Goal: Task Accomplishment & Management: Complete application form

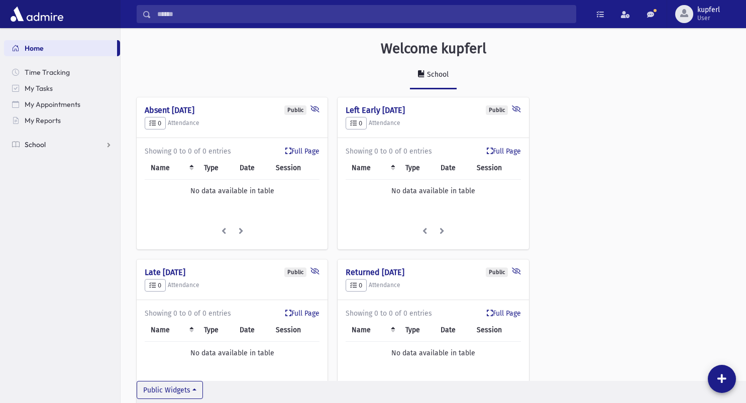
click at [92, 147] on link "School" at bounding box center [62, 145] width 116 height 16
click at [63, 244] on span "Meal Attendance" at bounding box center [57, 241] width 54 height 9
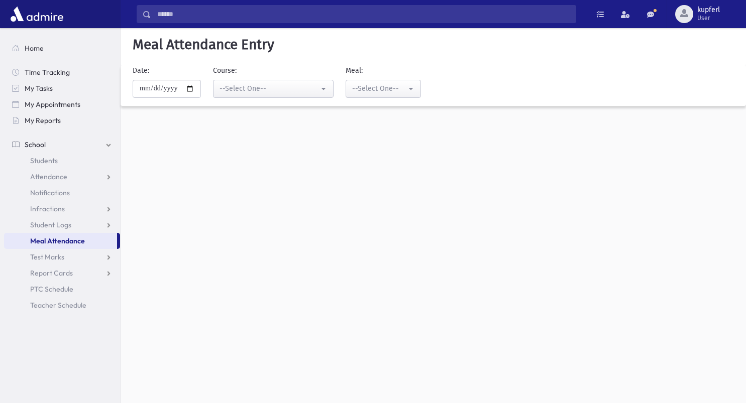
select select "*****"
click at [190, 89] on input "**********" at bounding box center [167, 89] width 68 height 18
click at [200, 91] on input "**********" at bounding box center [167, 89] width 68 height 18
click at [193, 91] on input "**********" at bounding box center [167, 89] width 68 height 18
type input "**********"
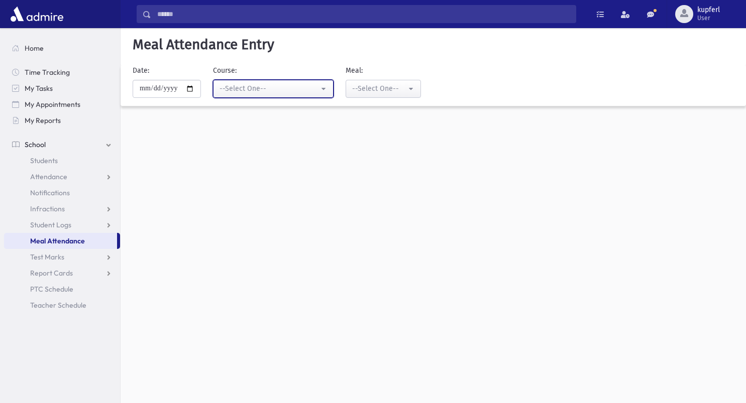
click at [320, 97] on button "--Select One--" at bounding box center [273, 89] width 121 height 18
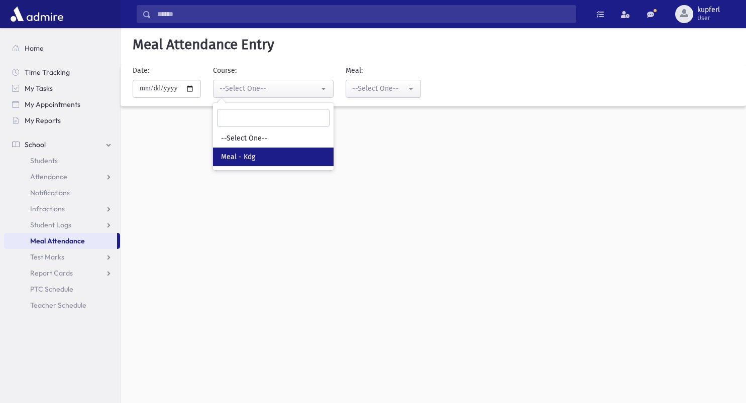
click at [310, 150] on link "Meal - Kdg" at bounding box center [273, 157] width 121 height 19
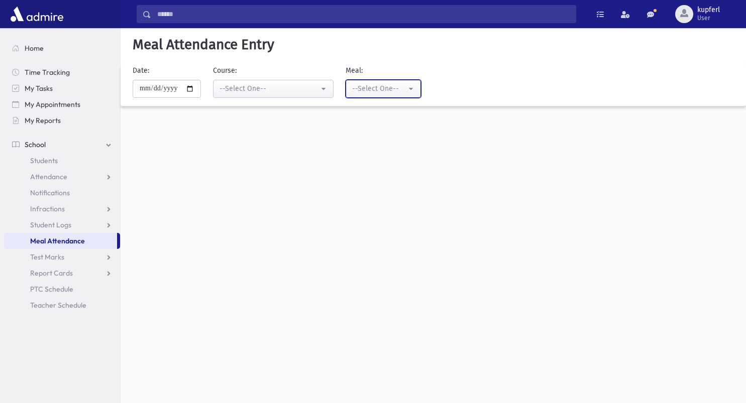
click at [394, 85] on div "--Select One--" at bounding box center [379, 88] width 54 height 11
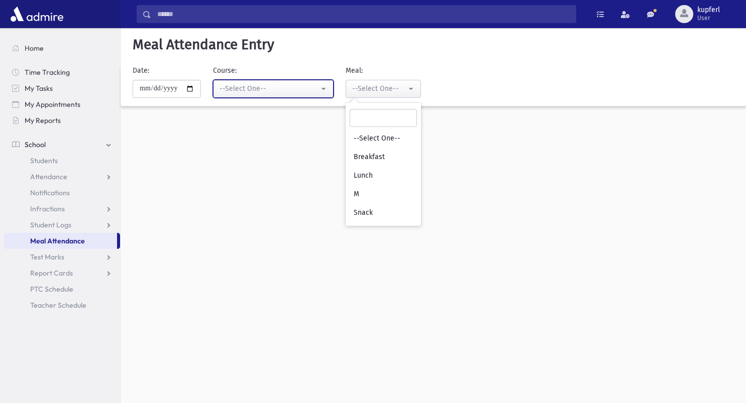
click at [293, 82] on button "--Select One--" at bounding box center [273, 89] width 121 height 18
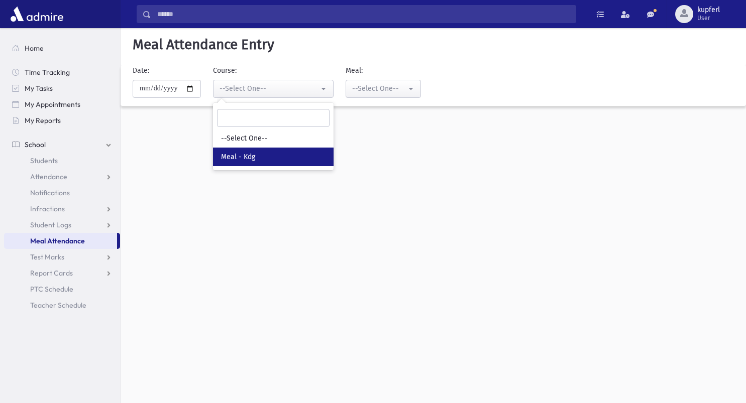
click at [246, 160] on span "Meal - Kdg" at bounding box center [238, 157] width 34 height 10
select select "*****"
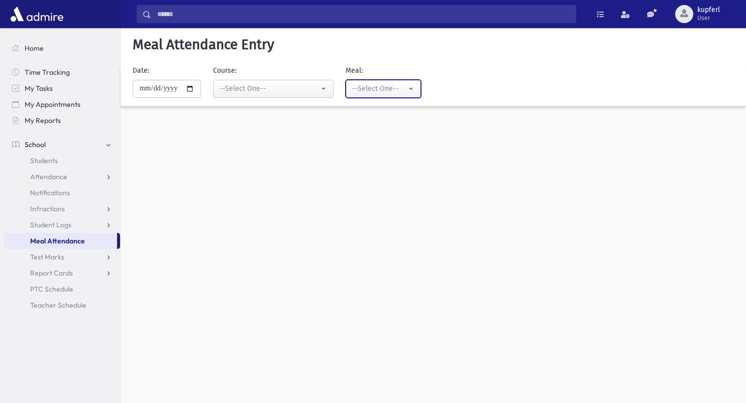
click at [364, 84] on div "--Select One--" at bounding box center [379, 88] width 54 height 11
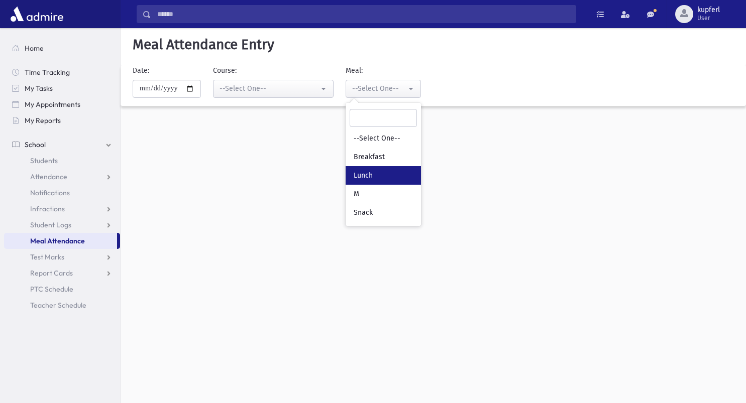
click at [372, 175] on span "Lunch" at bounding box center [363, 176] width 19 height 10
select select "*"
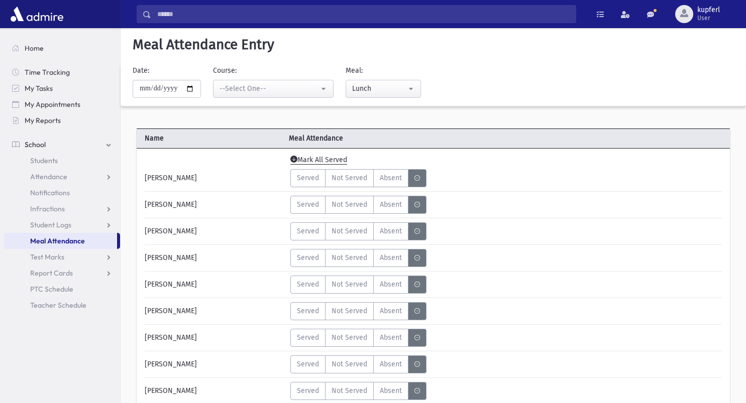
click at [338, 161] on span "Mark All Served" at bounding box center [318, 160] width 63 height 14
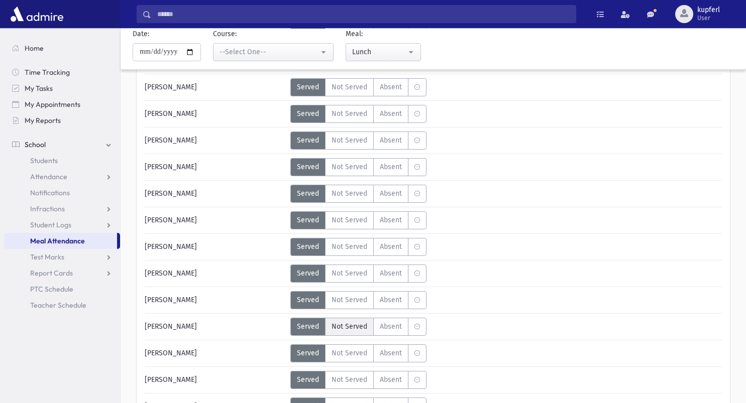
scroll to position [1407, 0]
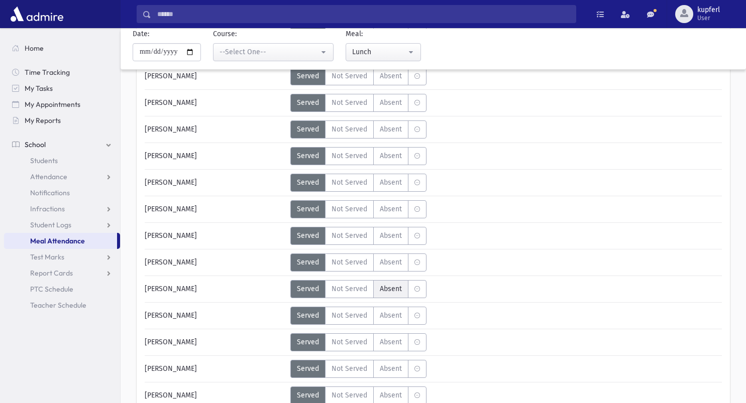
click at [395, 293] on span "Absent" at bounding box center [391, 289] width 22 height 11
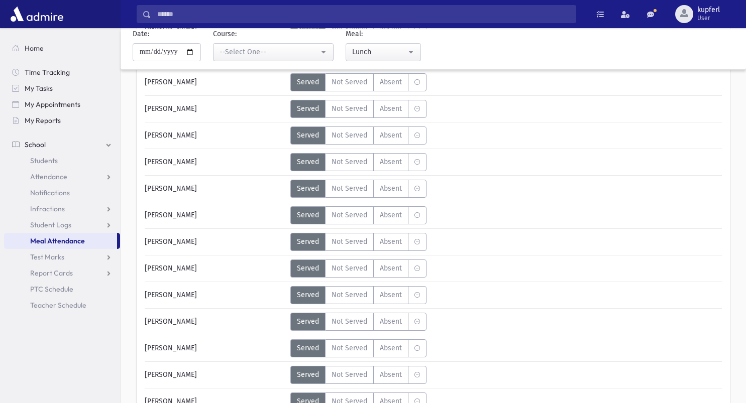
scroll to position [1055, 0]
click at [386, 274] on label "Absent A" at bounding box center [390, 268] width 35 height 18
click at [388, 351] on span "Absent" at bounding box center [391, 348] width 22 height 11
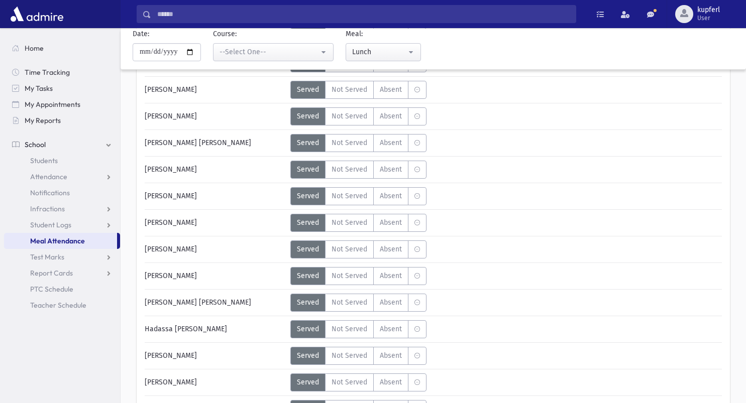
scroll to position [2814, 0]
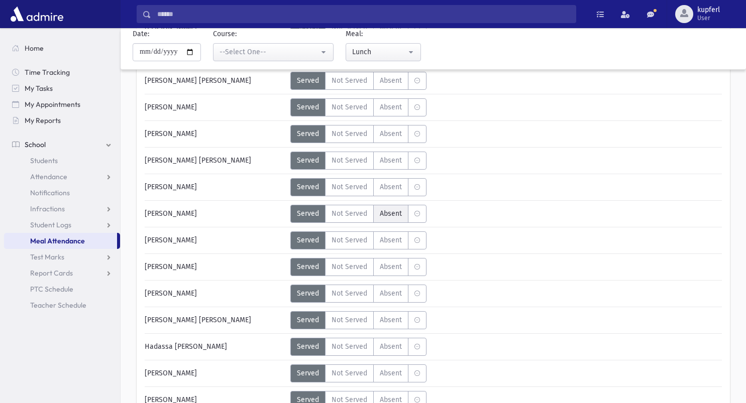
click at [389, 217] on span "Absent" at bounding box center [391, 214] width 22 height 11
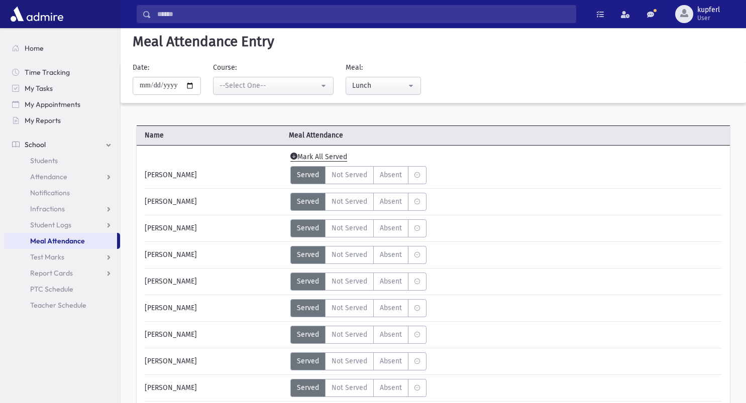
scroll to position [0, 0]
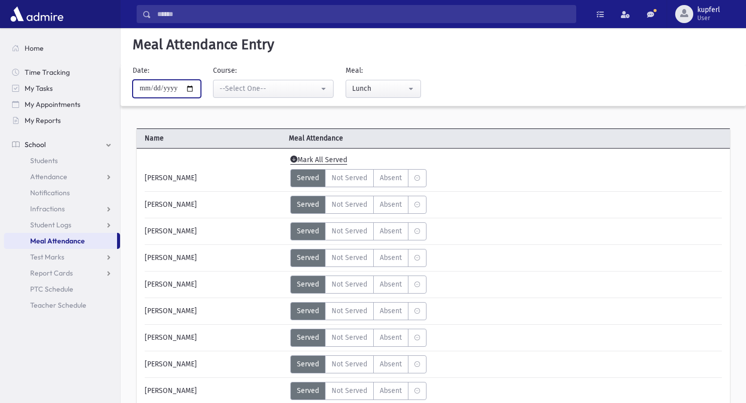
click at [194, 88] on input "**********" at bounding box center [167, 89] width 68 height 18
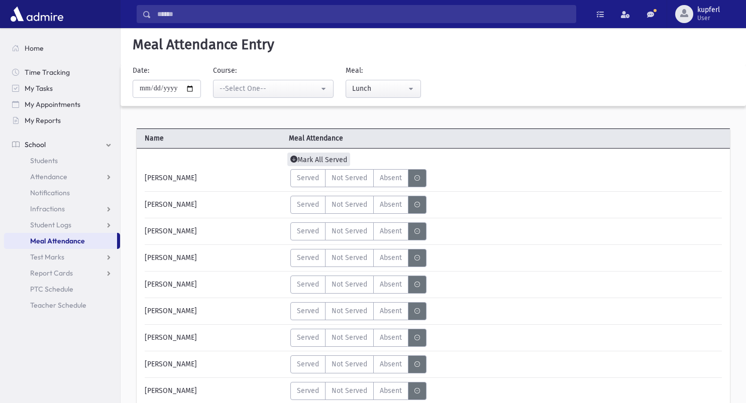
click at [338, 160] on span "Mark All Served" at bounding box center [318, 160] width 63 height 14
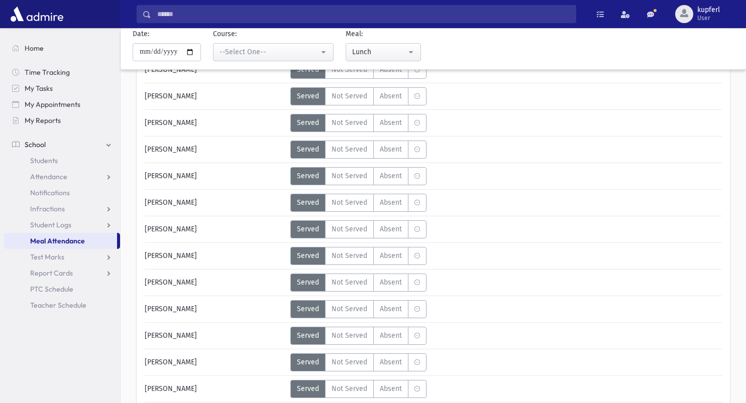
scroll to position [201, 0]
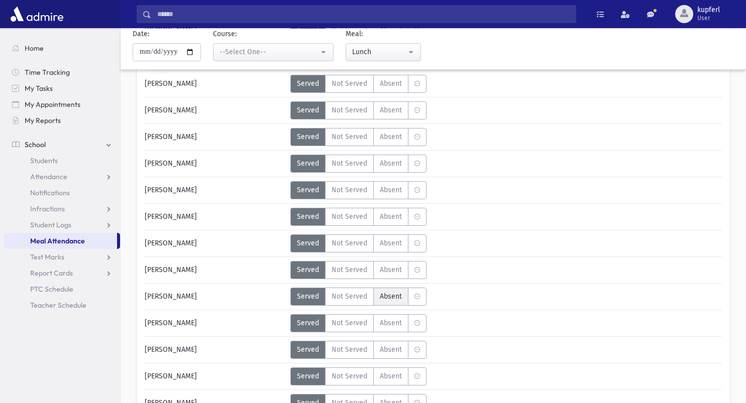
click at [382, 303] on label "Absent A" at bounding box center [390, 297] width 35 height 18
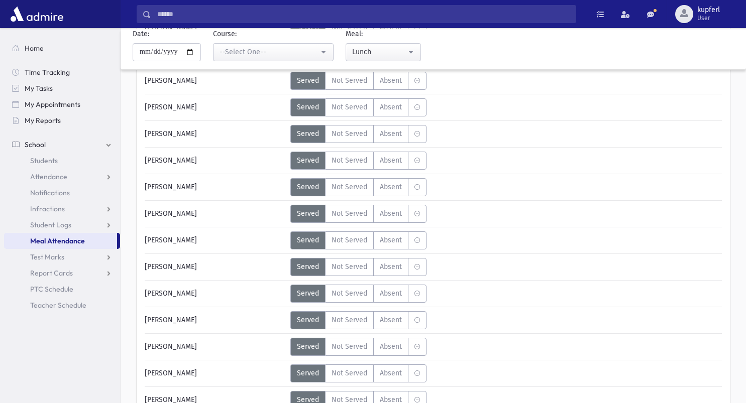
scroll to position [1357, 0]
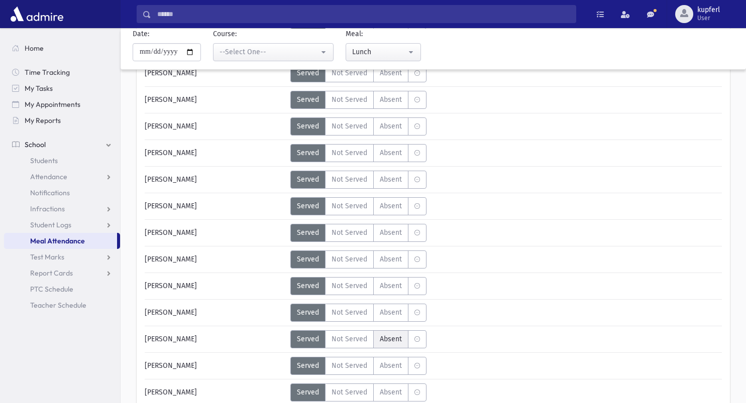
click at [393, 335] on span "Absent" at bounding box center [391, 339] width 22 height 11
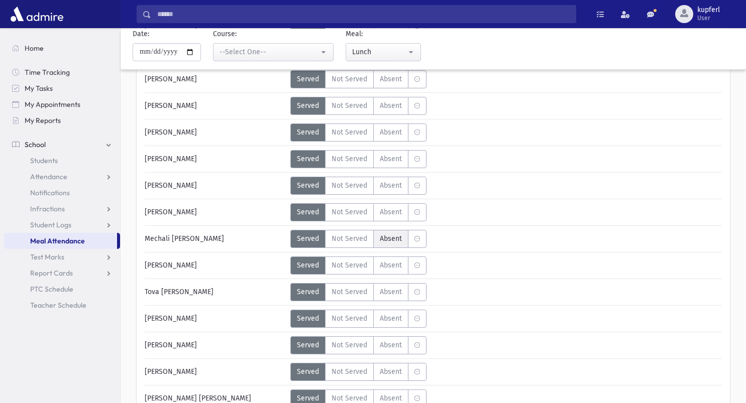
scroll to position [1959, 0]
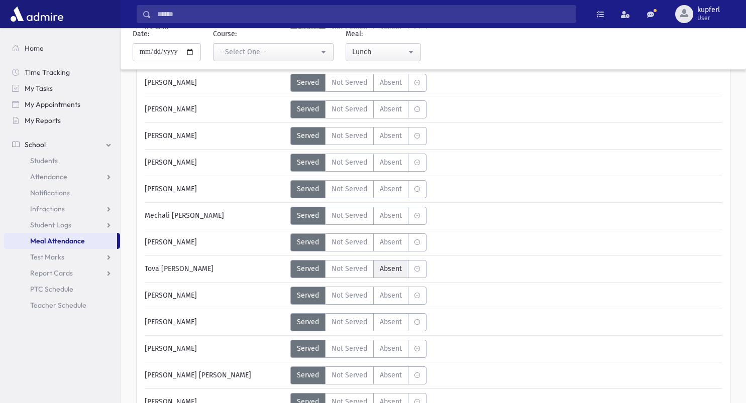
click at [380, 270] on span "Absent" at bounding box center [391, 269] width 22 height 11
click at [200, 50] on input "**********" at bounding box center [167, 52] width 68 height 18
click at [194, 50] on input "**********" at bounding box center [167, 52] width 68 height 18
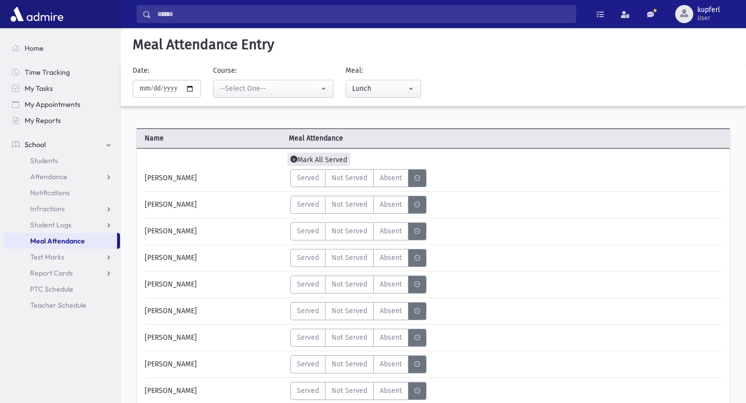
click at [335, 163] on span "Mark All Served" at bounding box center [318, 160] width 63 height 14
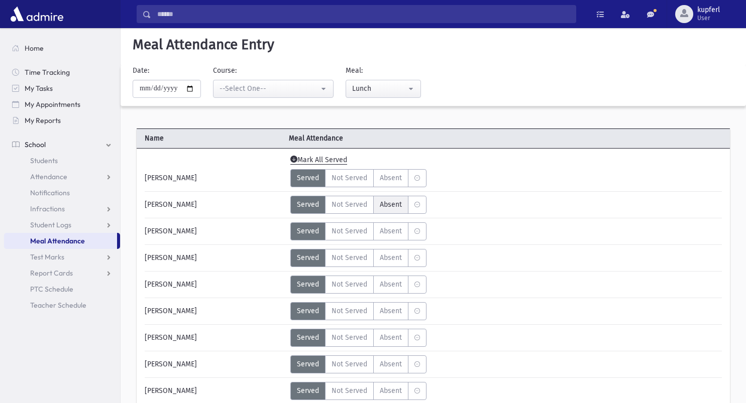
click at [384, 207] on span "Absent" at bounding box center [391, 204] width 22 height 11
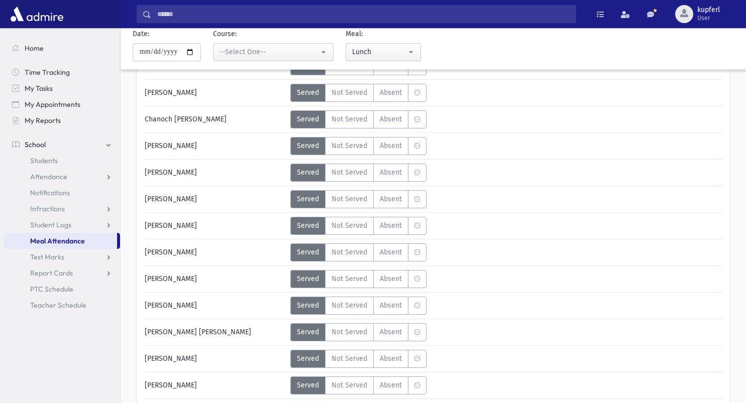
scroll to position [703, 0]
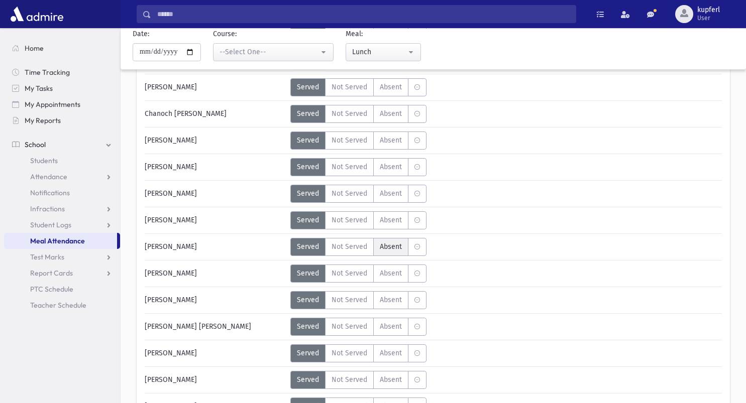
click at [393, 247] on span "Absent" at bounding box center [391, 247] width 22 height 11
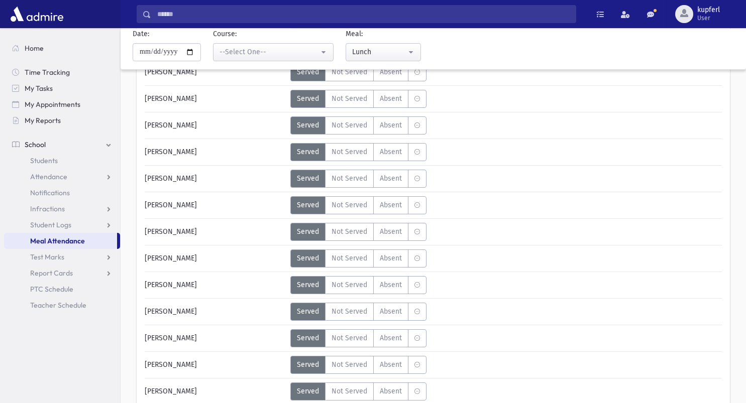
scroll to position [1156, 0]
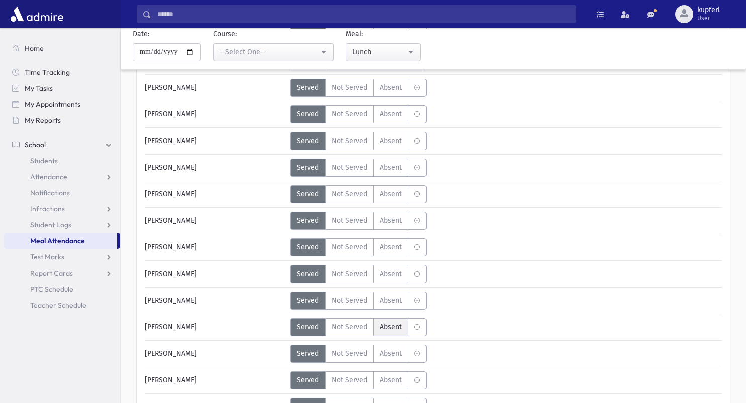
click at [381, 330] on span "Absent" at bounding box center [391, 327] width 22 height 11
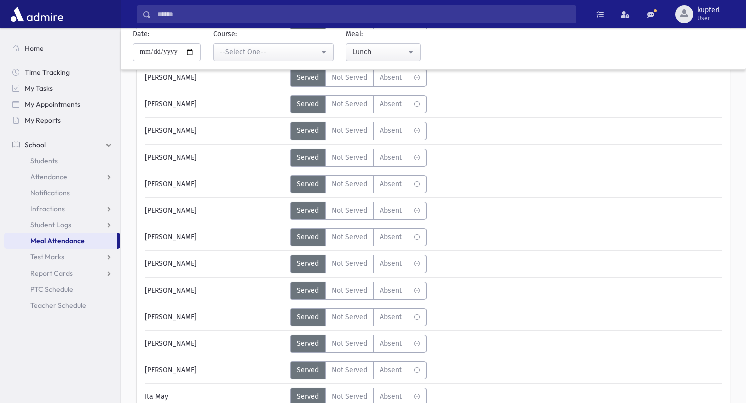
scroll to position [1608, 0]
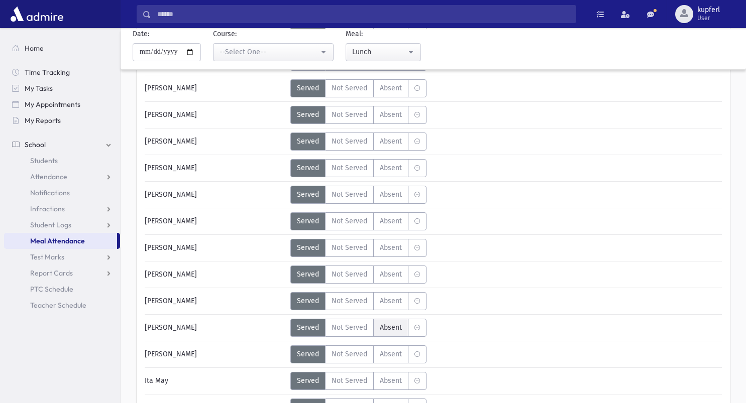
click at [397, 328] on span "Absent" at bounding box center [391, 328] width 22 height 11
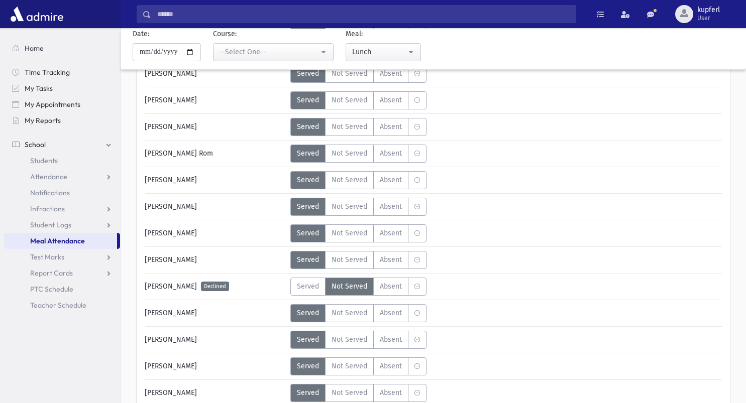
scroll to position [2412, 0]
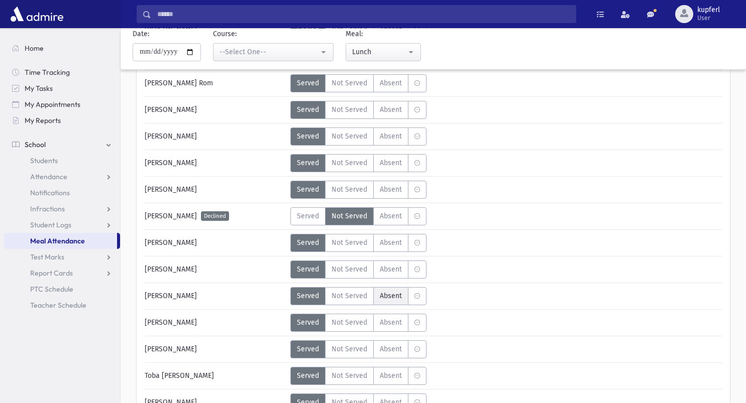
click at [401, 304] on label "Absent A" at bounding box center [390, 296] width 35 height 18
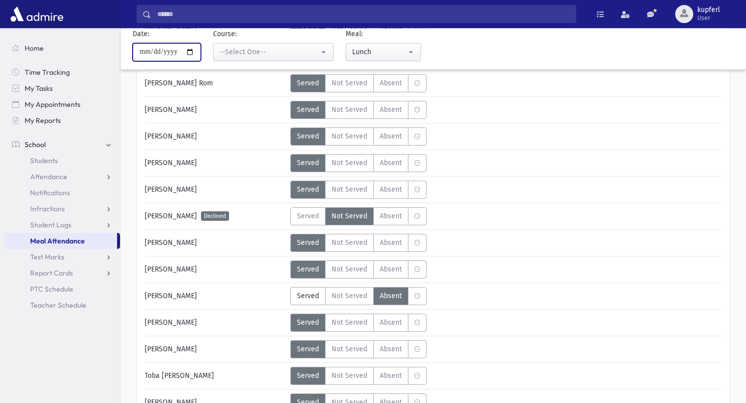
click at [193, 50] on input "**********" at bounding box center [167, 52] width 68 height 18
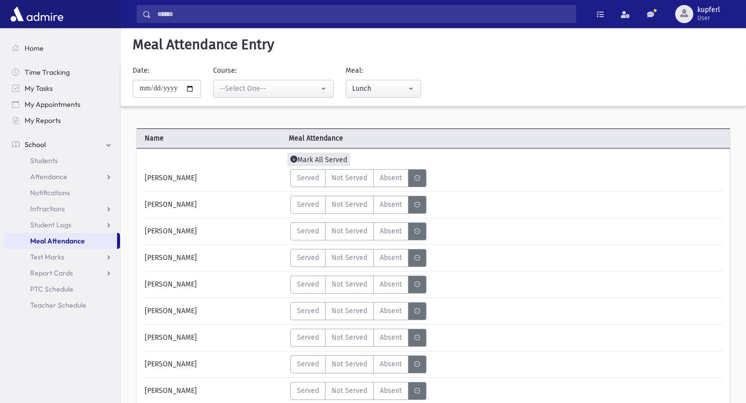
click at [345, 156] on span "Mark All Served" at bounding box center [318, 160] width 63 height 14
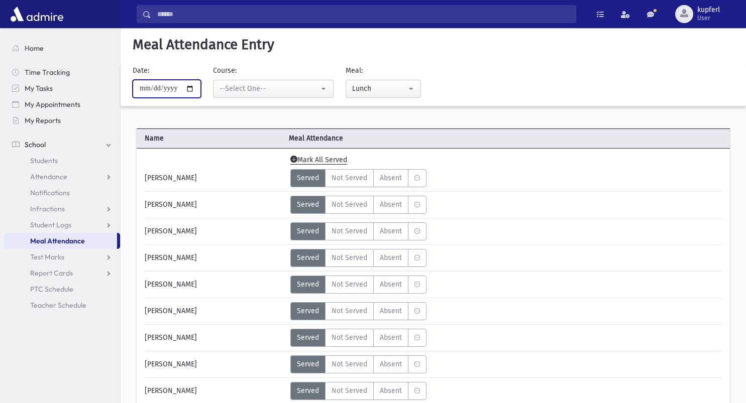
click at [196, 89] on input "**********" at bounding box center [167, 89] width 68 height 18
click at [570, 251] on div "Served Not Served Absent A" at bounding box center [433, 258] width 294 height 18
click at [195, 88] on input "**********" at bounding box center [167, 89] width 68 height 18
click at [598, 304] on div "[PERSON_NAME] Declined Served Not Served Absent A" at bounding box center [433, 311] width 587 height 18
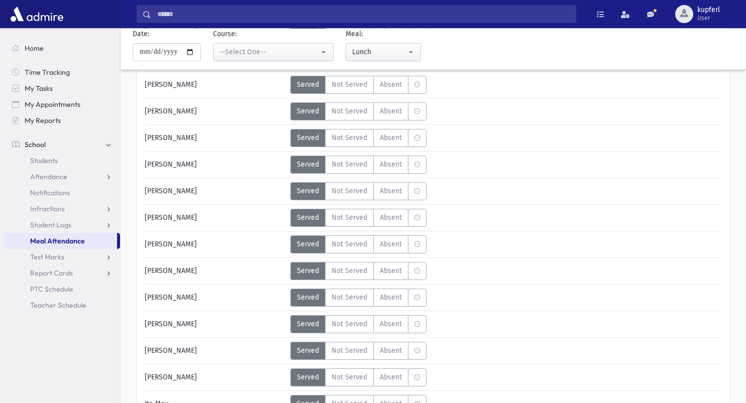
scroll to position [1608, 0]
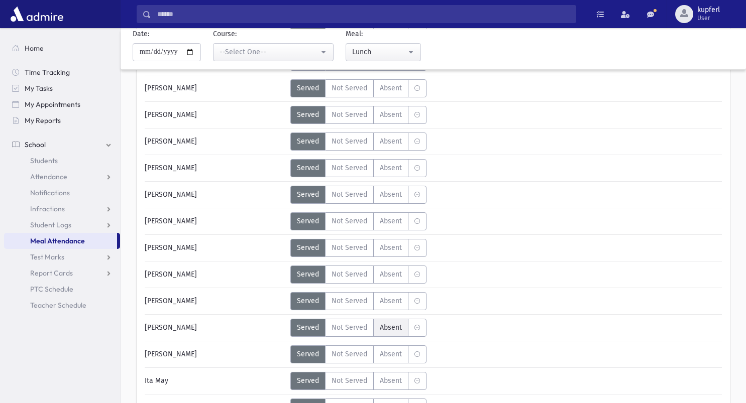
click at [395, 331] on span "Absent" at bounding box center [391, 328] width 22 height 11
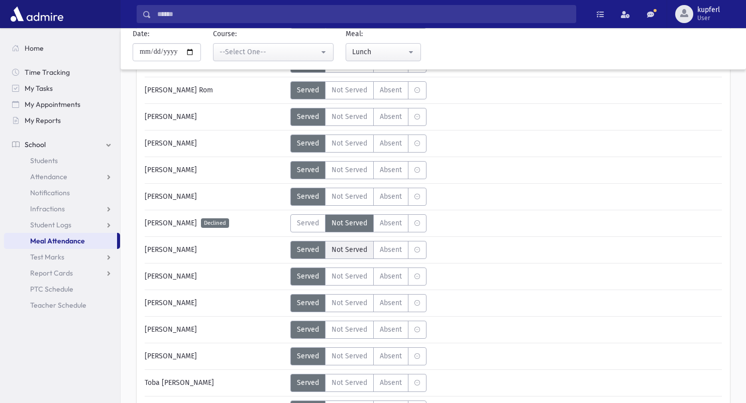
scroll to position [2562, 0]
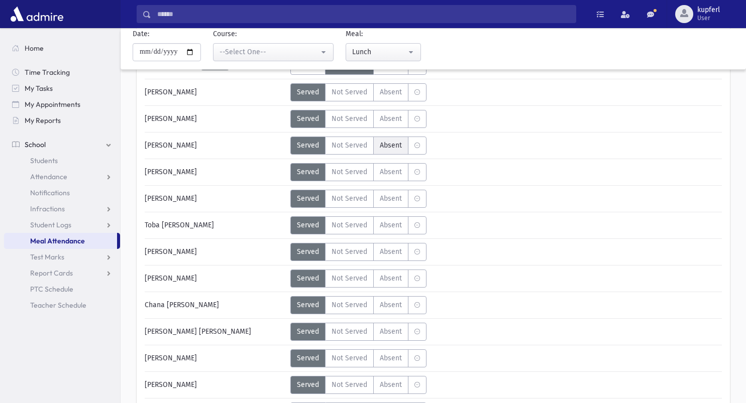
click at [386, 154] on label "Absent A" at bounding box center [390, 146] width 35 height 18
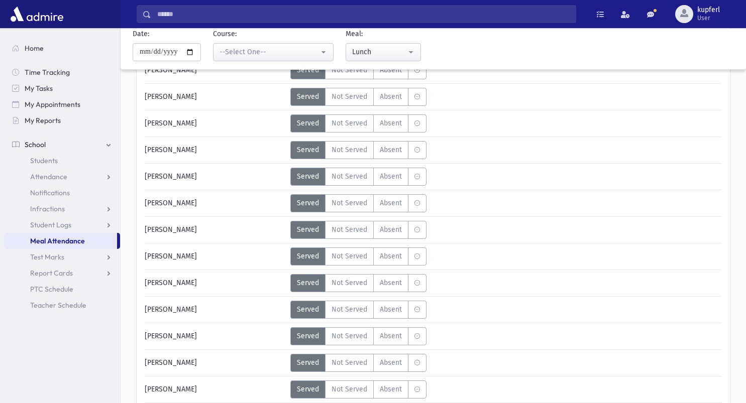
scroll to position [1357, 0]
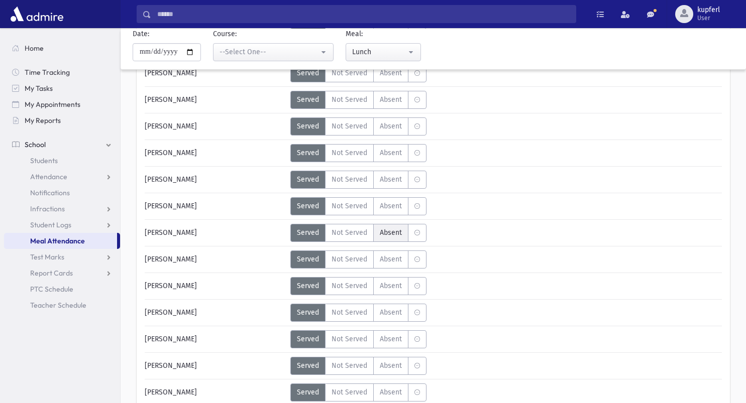
click at [384, 234] on span "Absent" at bounding box center [391, 233] width 22 height 11
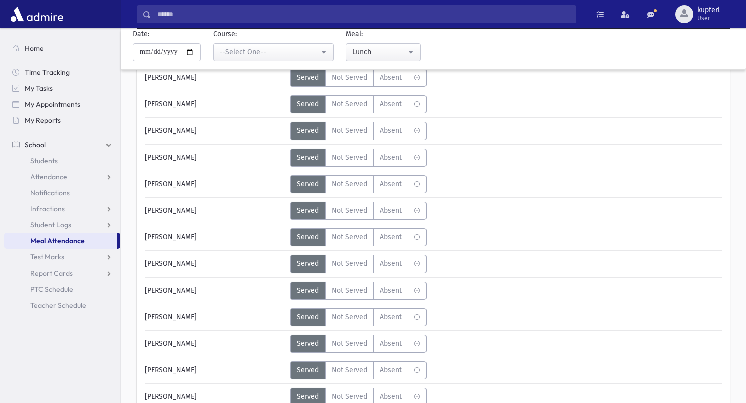
scroll to position [0, 0]
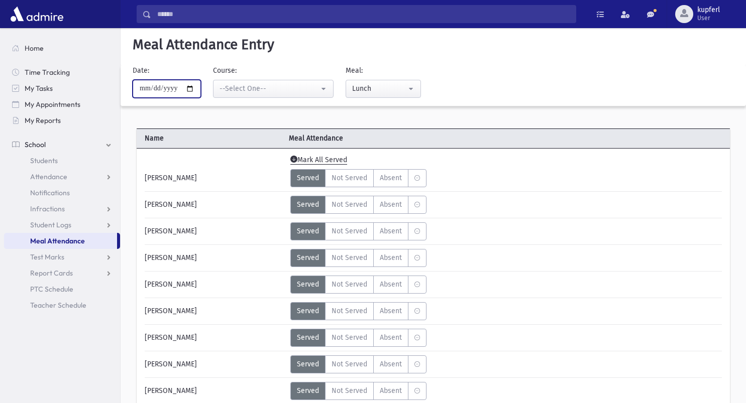
click at [196, 85] on input "**********" at bounding box center [167, 89] width 68 height 18
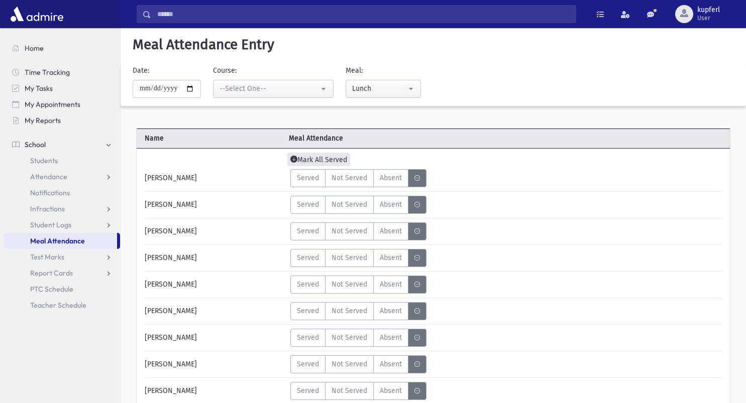
click at [339, 159] on span "Mark All Served" at bounding box center [318, 160] width 63 height 14
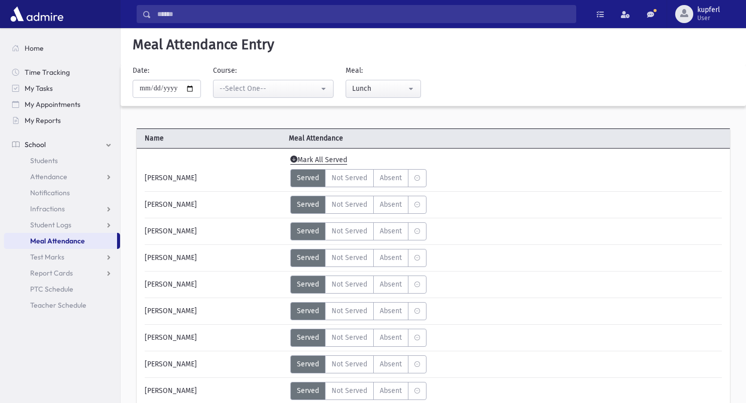
click at [473, 255] on div "Served Not Served Absent A" at bounding box center [433, 258] width 294 height 18
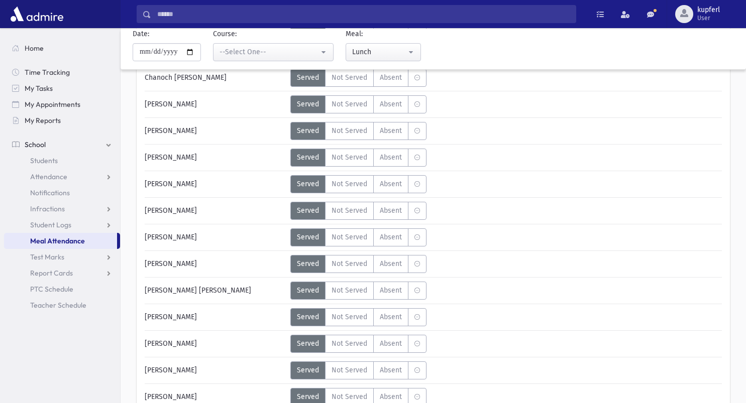
scroll to position [754, 0]
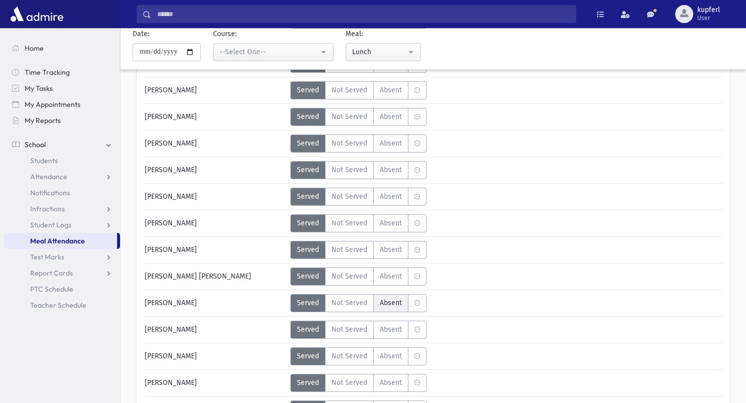
click at [385, 307] on span "Absent" at bounding box center [391, 303] width 22 height 11
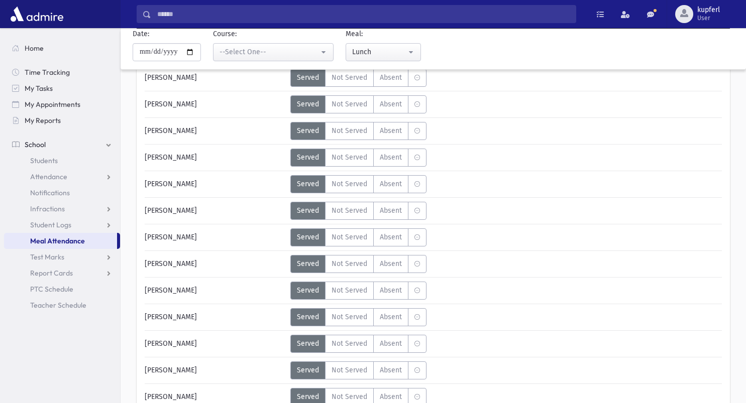
scroll to position [0, 0]
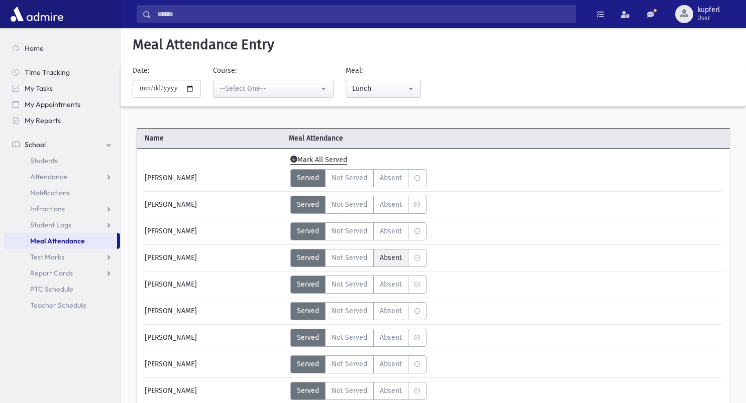
click at [398, 255] on span "Absent" at bounding box center [391, 258] width 22 height 11
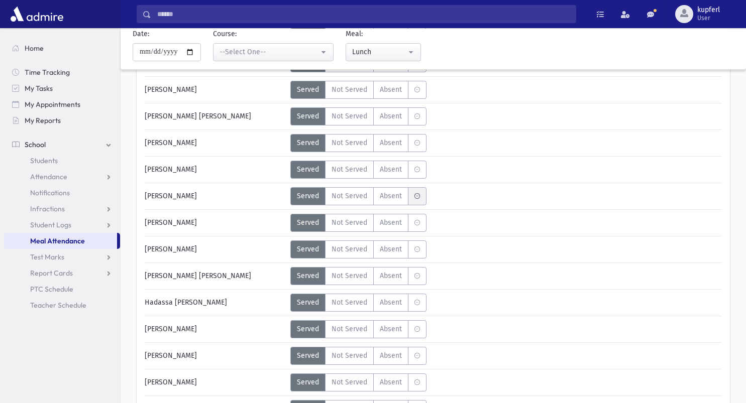
scroll to position [2926, 0]
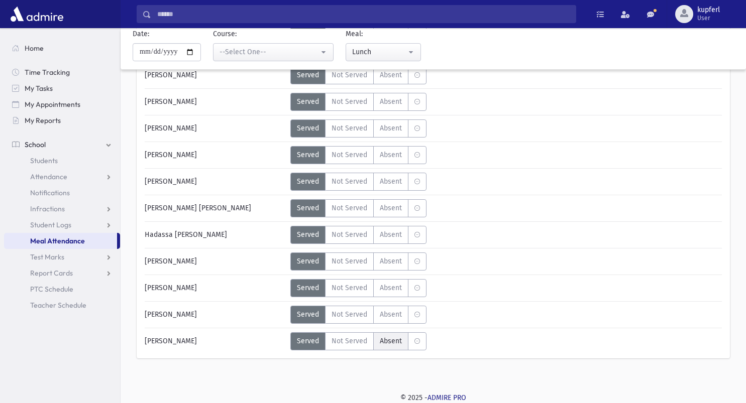
click at [400, 338] on span "Absent" at bounding box center [391, 341] width 22 height 11
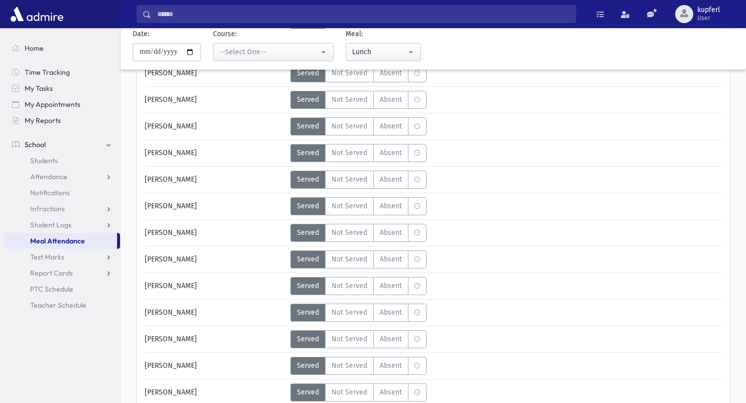
scroll to position [1217, 0]
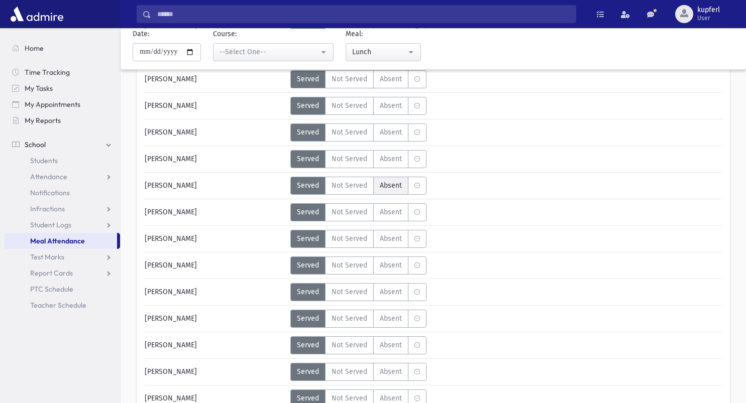
click at [399, 183] on span "Absent" at bounding box center [391, 185] width 22 height 11
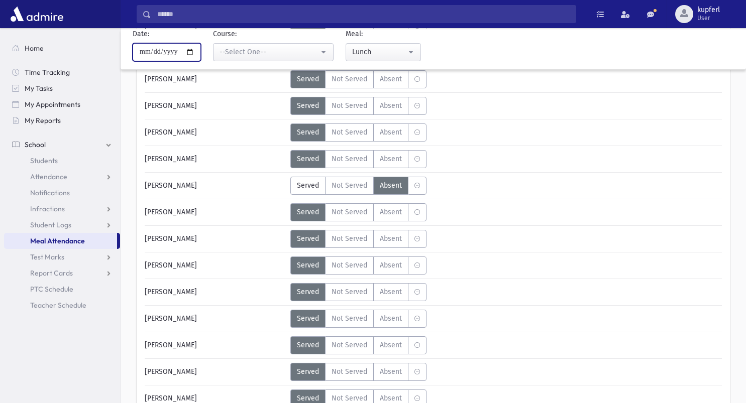
click at [192, 45] on input "**********" at bounding box center [167, 52] width 68 height 18
click at [198, 49] on input "**********" at bounding box center [167, 52] width 68 height 18
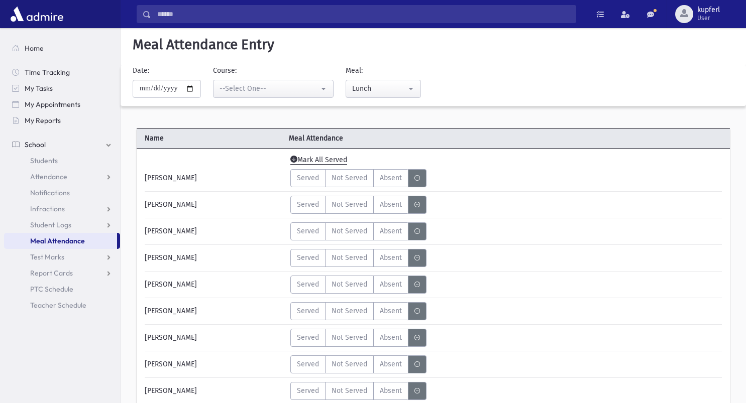
click at [344, 166] on div "Mark All Served" at bounding box center [433, 162] width 587 height 15
click at [347, 154] on span "Mark All Served" at bounding box center [318, 160] width 63 height 14
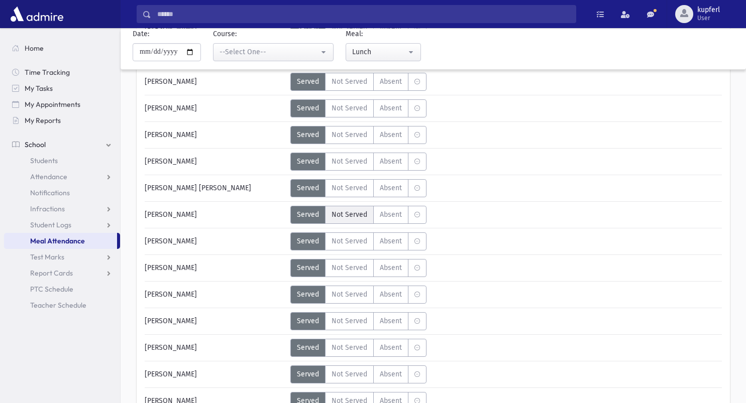
scroll to position [854, 0]
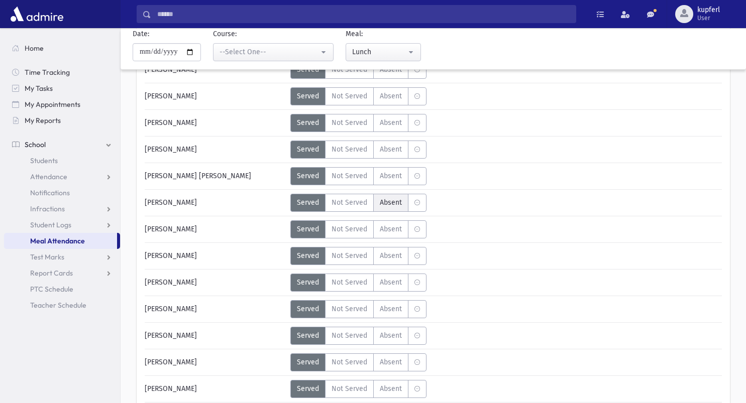
click at [384, 206] on span "Absent" at bounding box center [391, 202] width 22 height 11
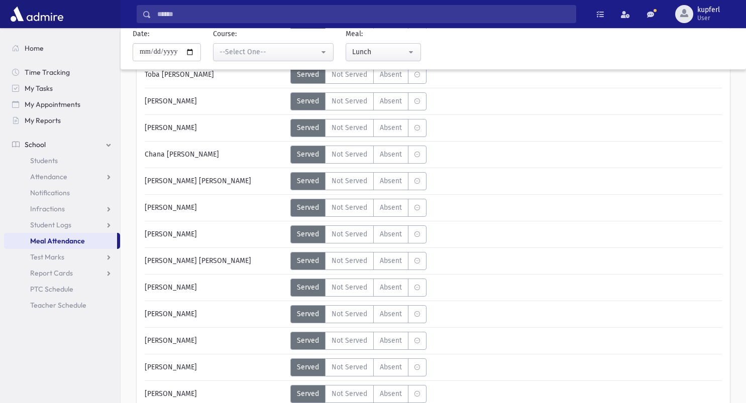
scroll to position [2926, 0]
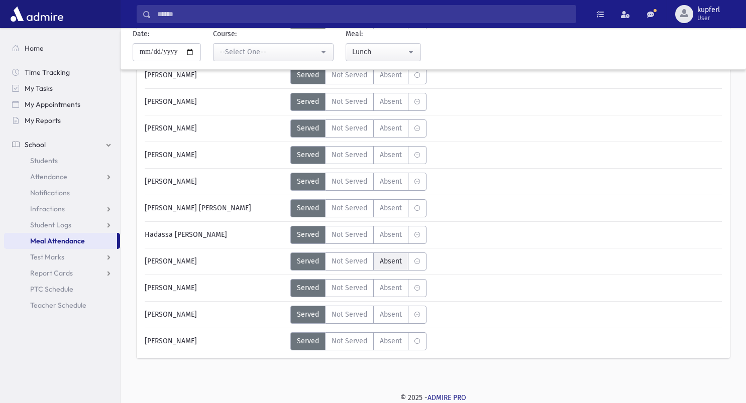
click at [393, 265] on span "Absent" at bounding box center [391, 261] width 22 height 11
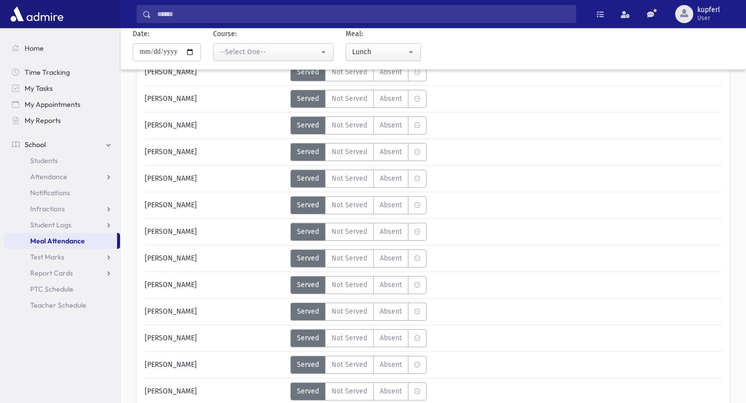
scroll to position [0, 0]
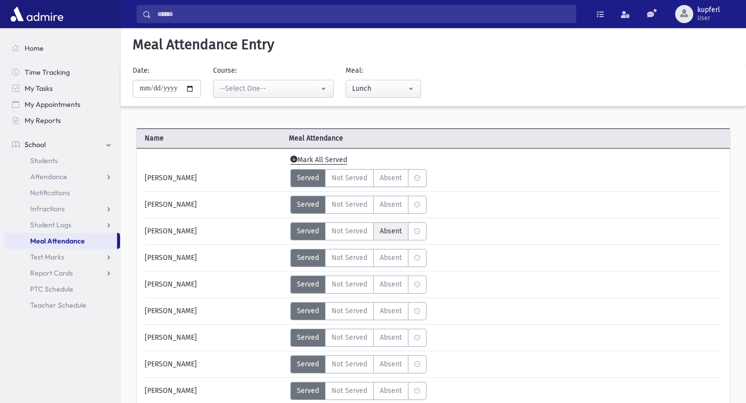
click at [397, 236] on span "Absent" at bounding box center [391, 231] width 22 height 11
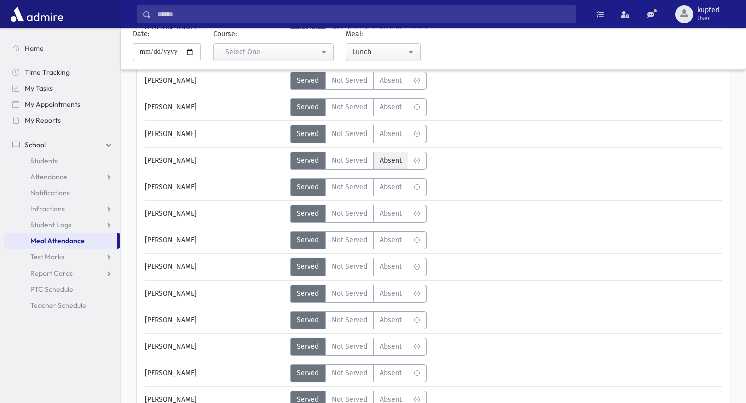
scroll to position [1558, 0]
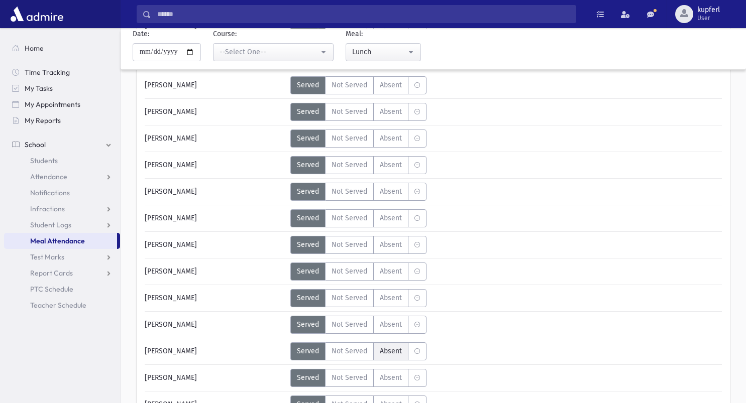
click at [398, 351] on span "Absent" at bounding box center [391, 351] width 22 height 11
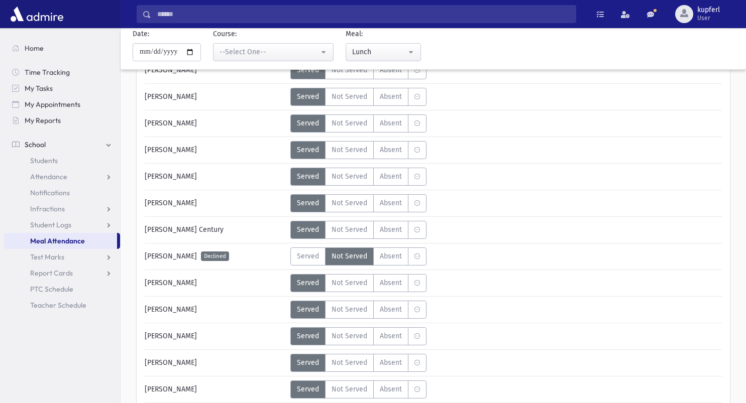
scroll to position [402, 0]
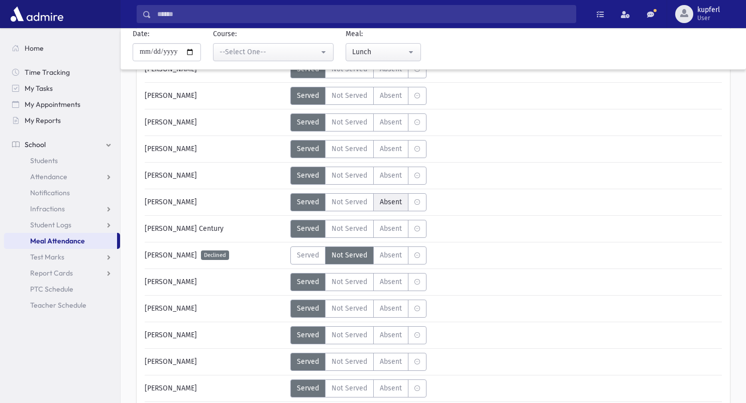
click at [384, 197] on span "Absent" at bounding box center [391, 202] width 22 height 11
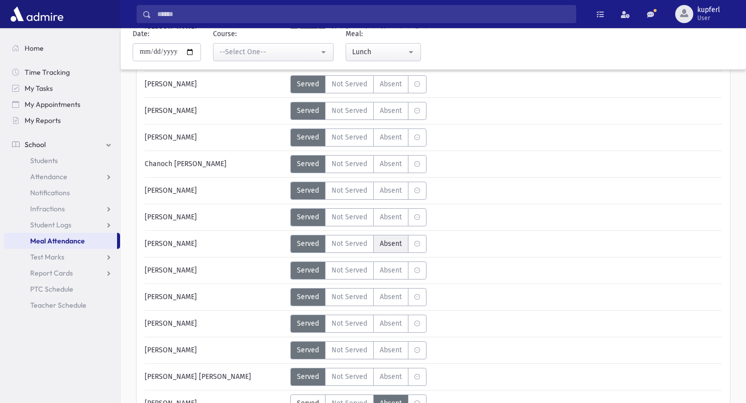
scroll to position [703, 0]
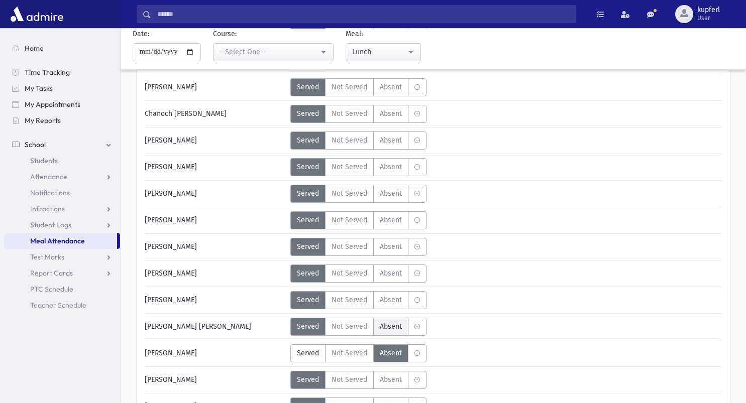
click at [383, 329] on span "Absent" at bounding box center [391, 327] width 22 height 11
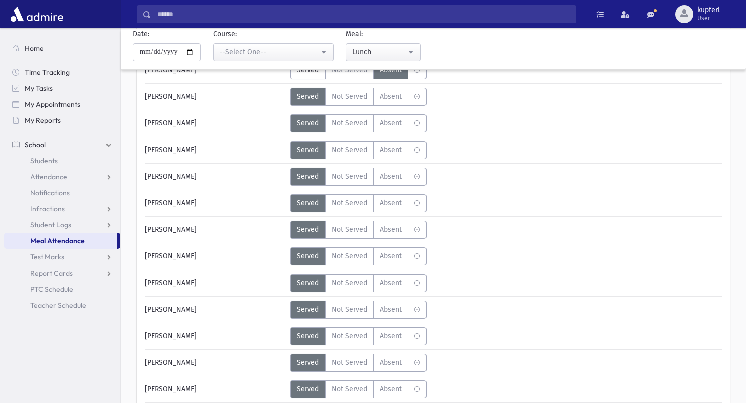
scroll to position [1005, 0]
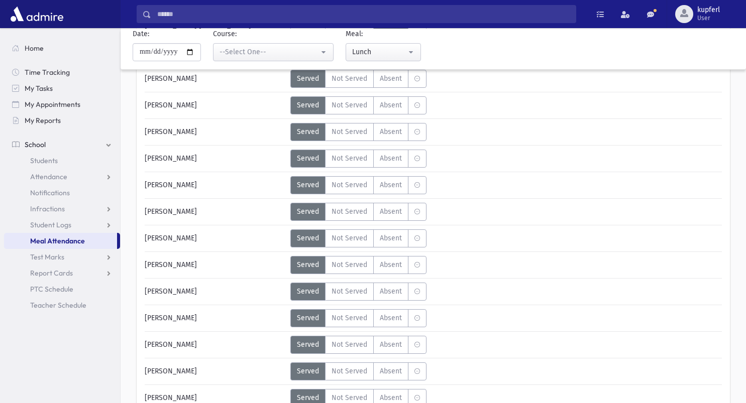
click at [400, 375] on div "Error ×" at bounding box center [433, 371] width 141 height 19
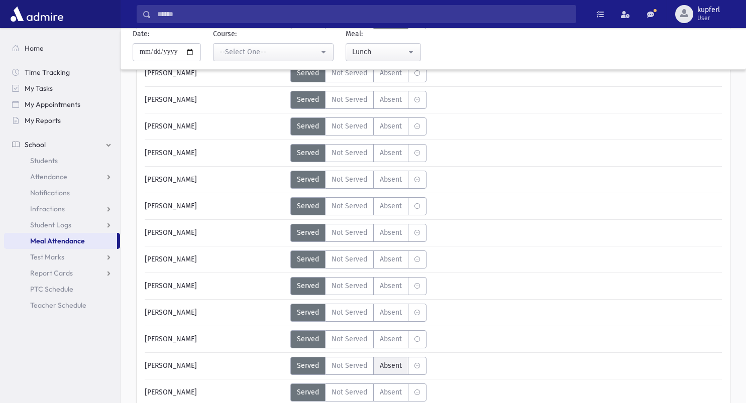
scroll to position [1055, 0]
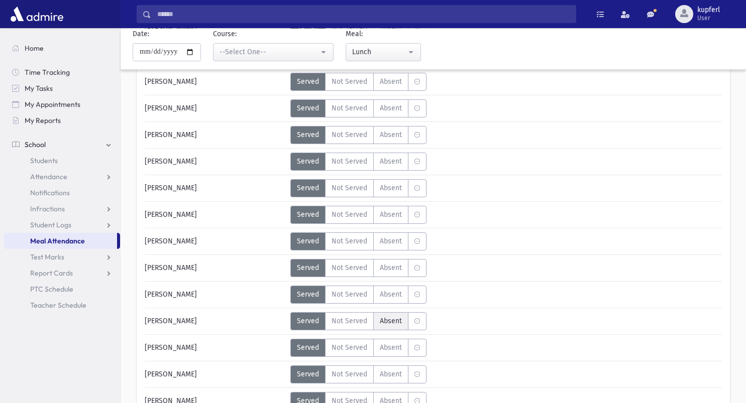
click at [390, 324] on span "Absent" at bounding box center [391, 321] width 22 height 11
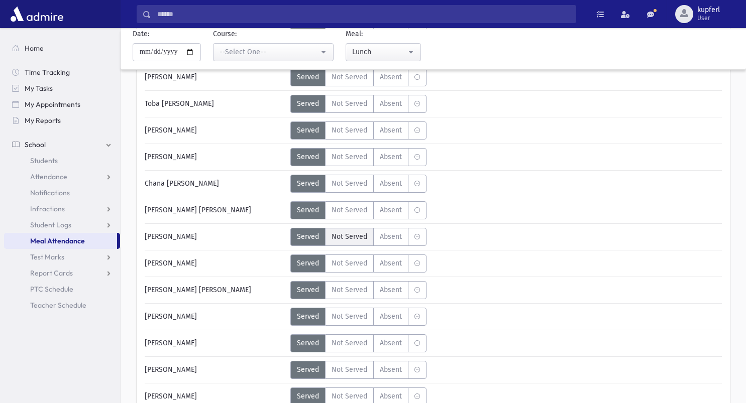
scroll to position [2713, 0]
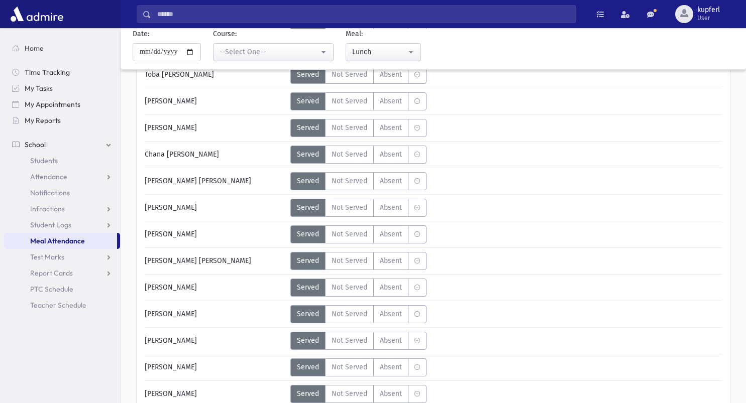
click at [321, 315] on label "Served" at bounding box center [307, 314] width 35 height 18
click at [393, 319] on span "Absent" at bounding box center [391, 314] width 22 height 11
click at [190, 55] on input "**********" at bounding box center [167, 52] width 68 height 18
click at [197, 54] on input "**********" at bounding box center [167, 52] width 68 height 18
type input "**********"
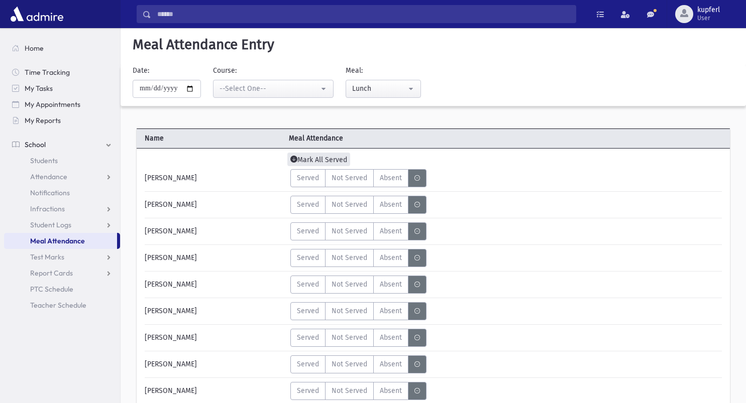
click at [340, 158] on span "Mark All Served" at bounding box center [318, 160] width 63 height 14
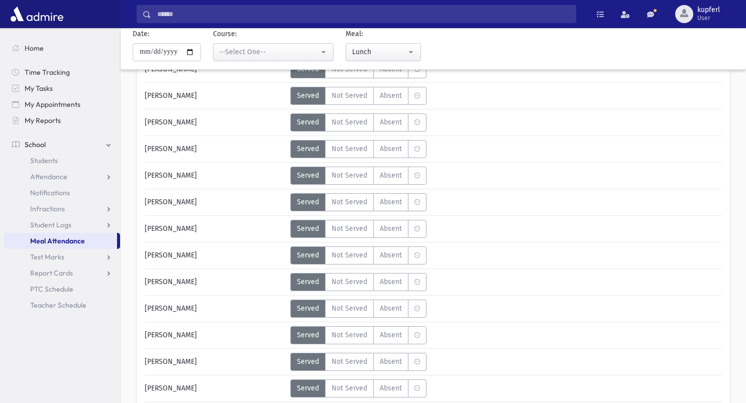
scroll to position [1005, 0]
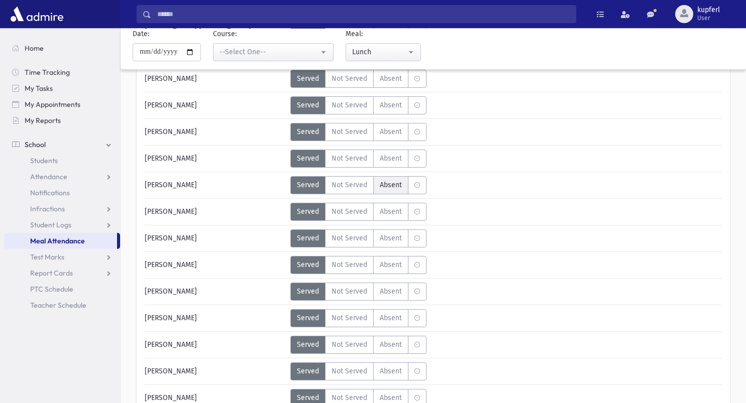
click at [397, 188] on span "Absent" at bounding box center [391, 185] width 22 height 11
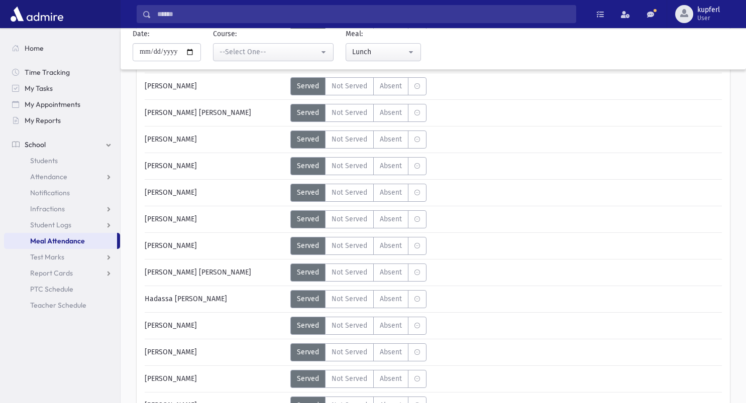
scroll to position [2926, 0]
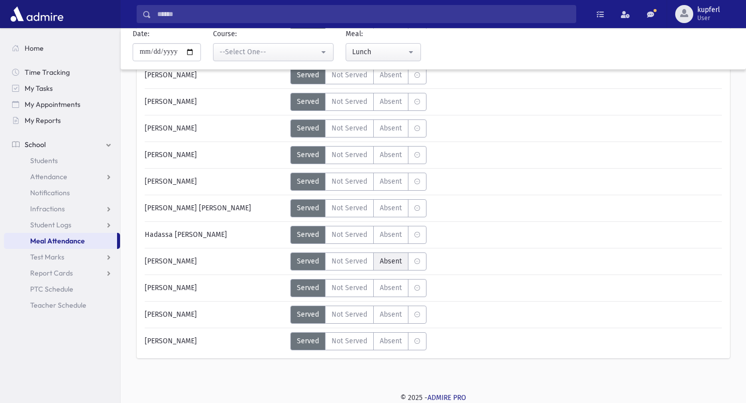
click at [394, 266] on span "Absent" at bounding box center [391, 261] width 22 height 11
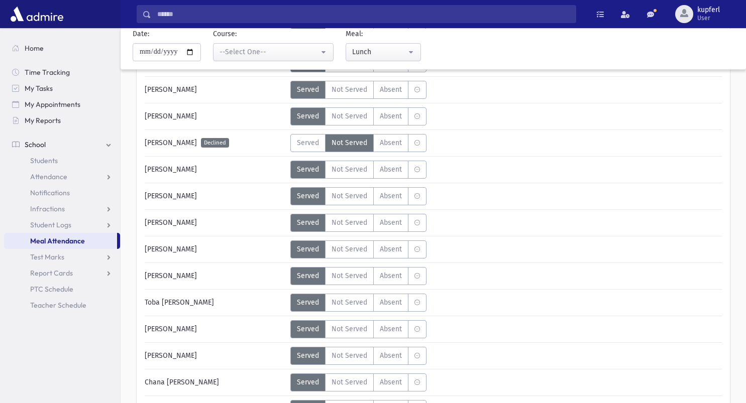
scroll to position [2473, 0]
